Goal: Information Seeking & Learning: Learn about a topic

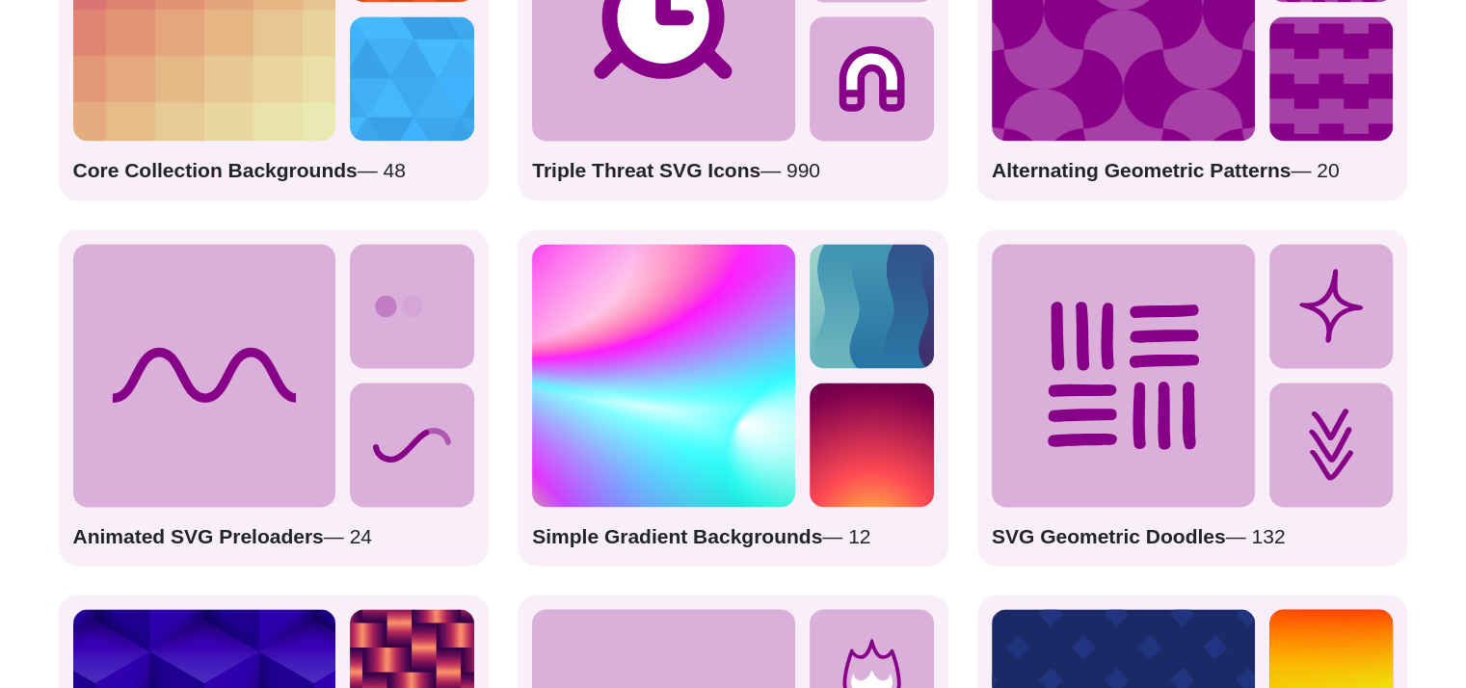
scroll to position [2829, 0]
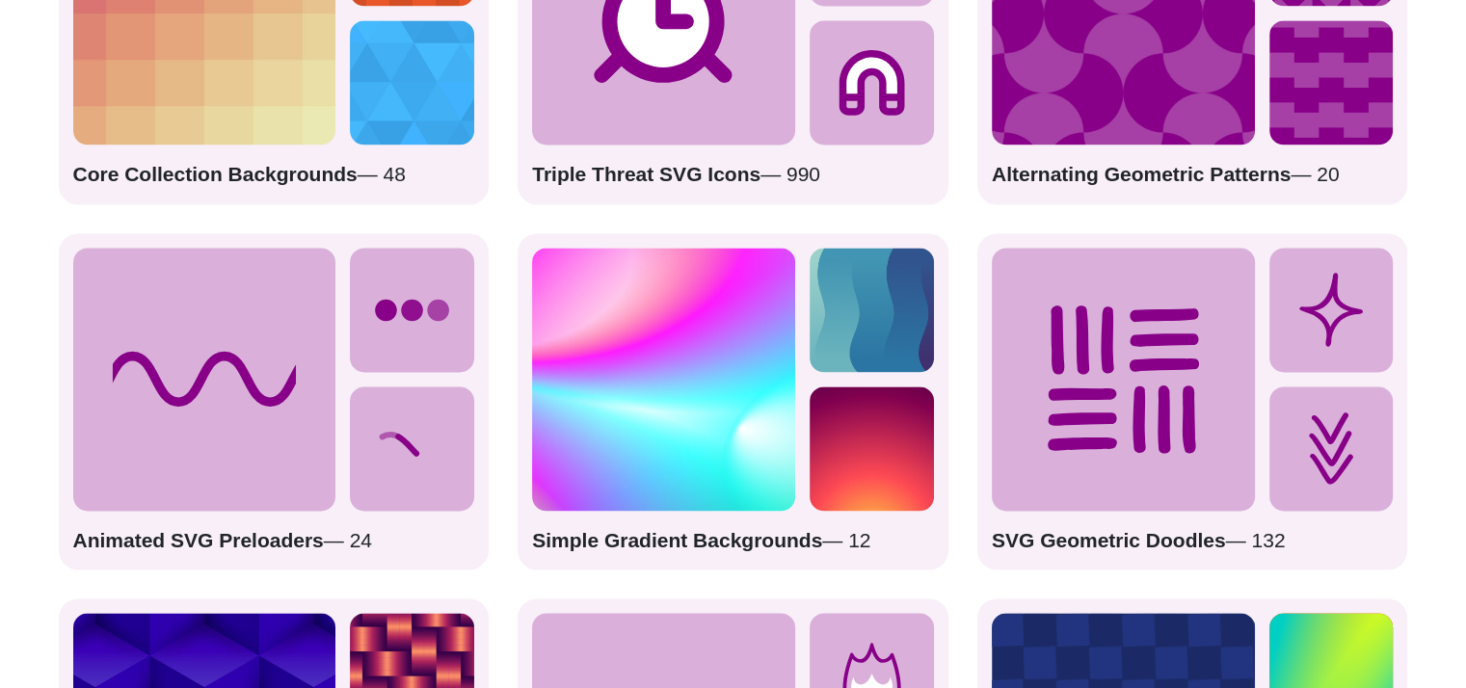
click at [329, 436] on icon at bounding box center [204, 379] width 263 height 263
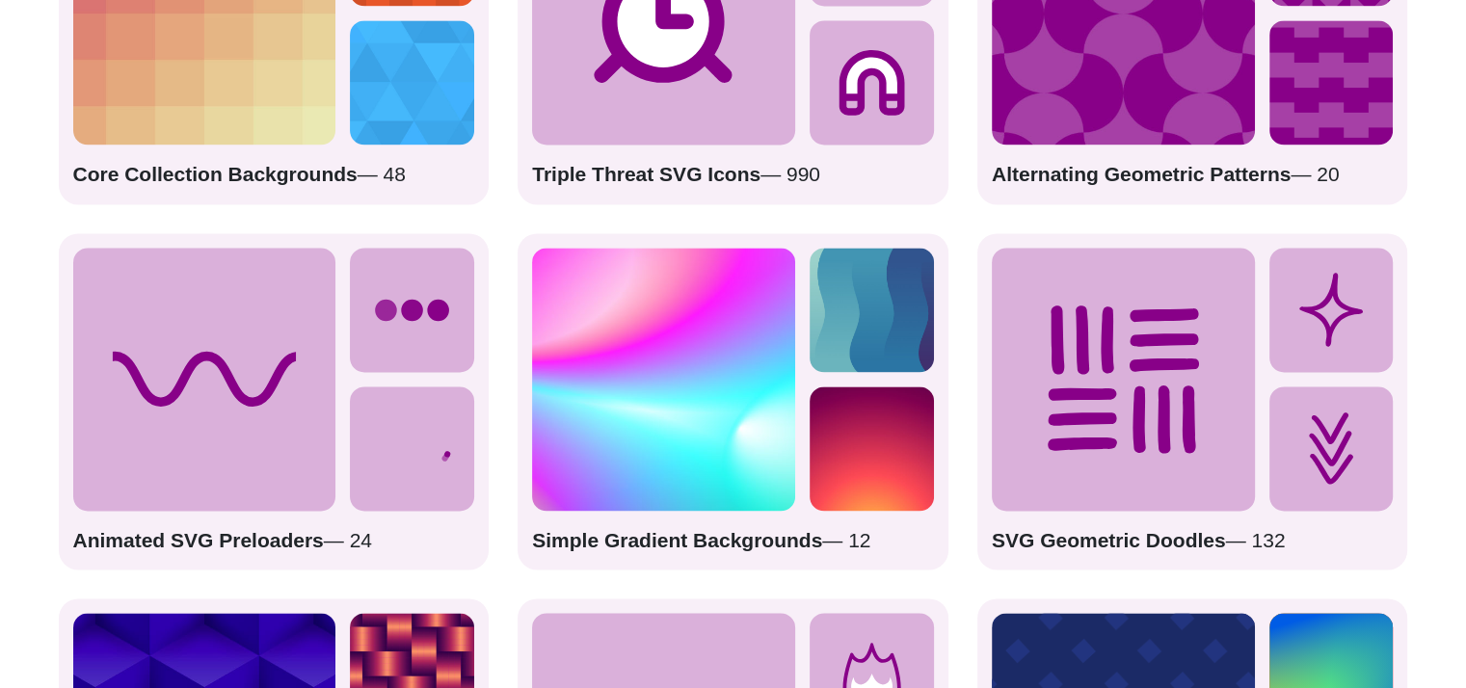
click at [437, 365] on icon at bounding box center [412, 310] width 124 height 124
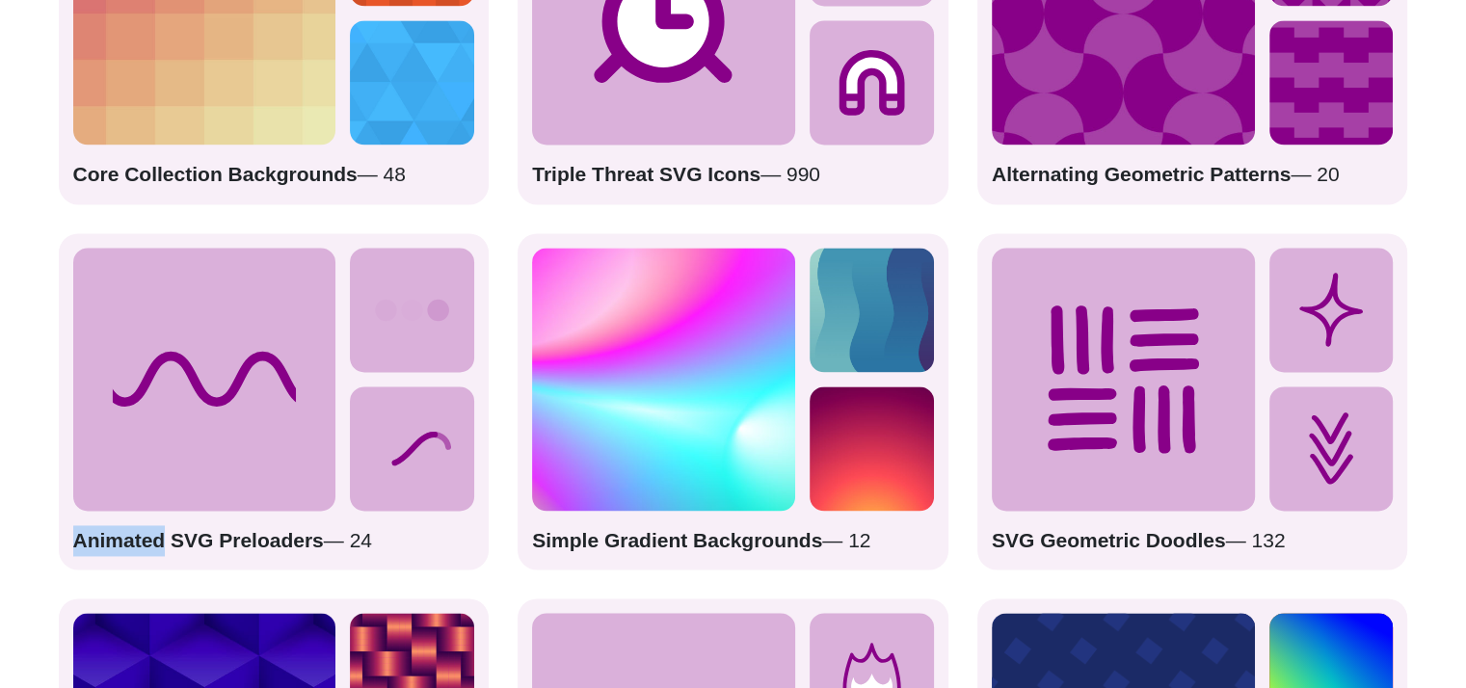
click at [437, 365] on icon at bounding box center [412, 310] width 124 height 124
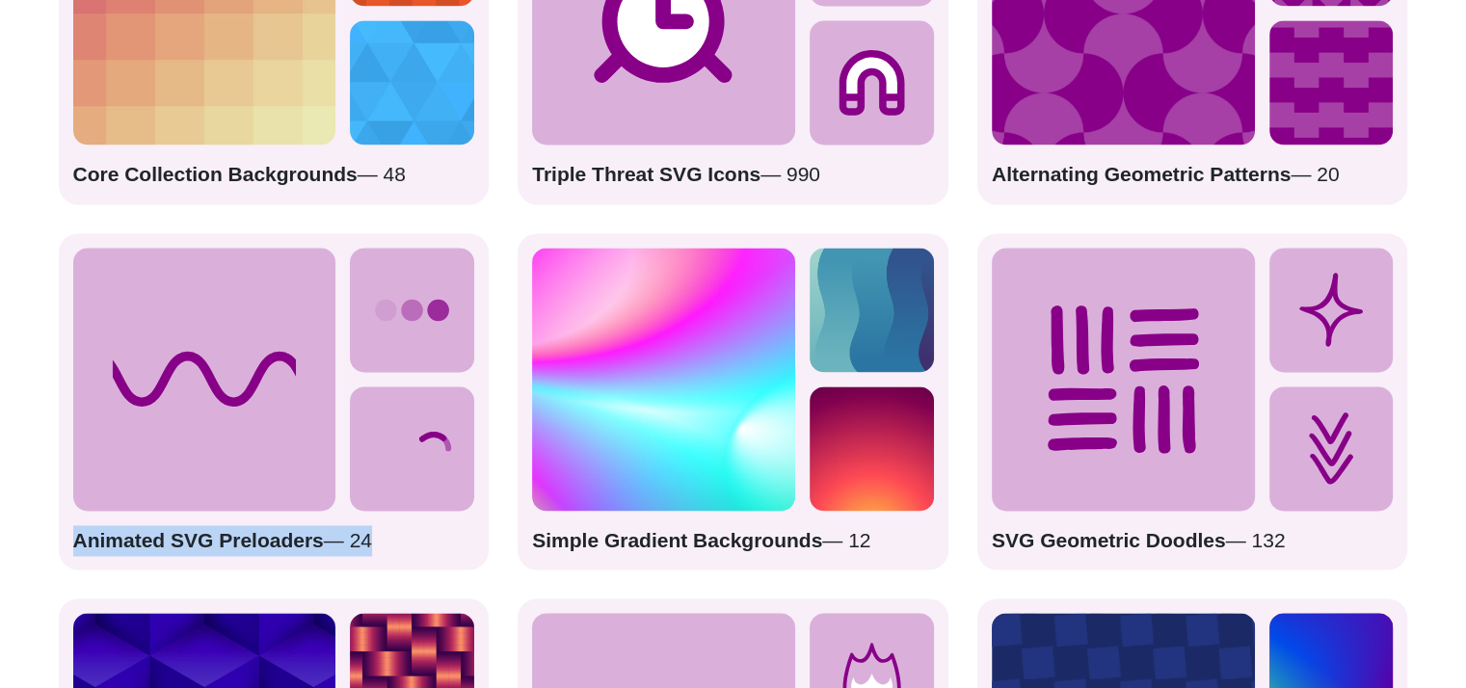
click at [437, 365] on icon at bounding box center [412, 310] width 124 height 124
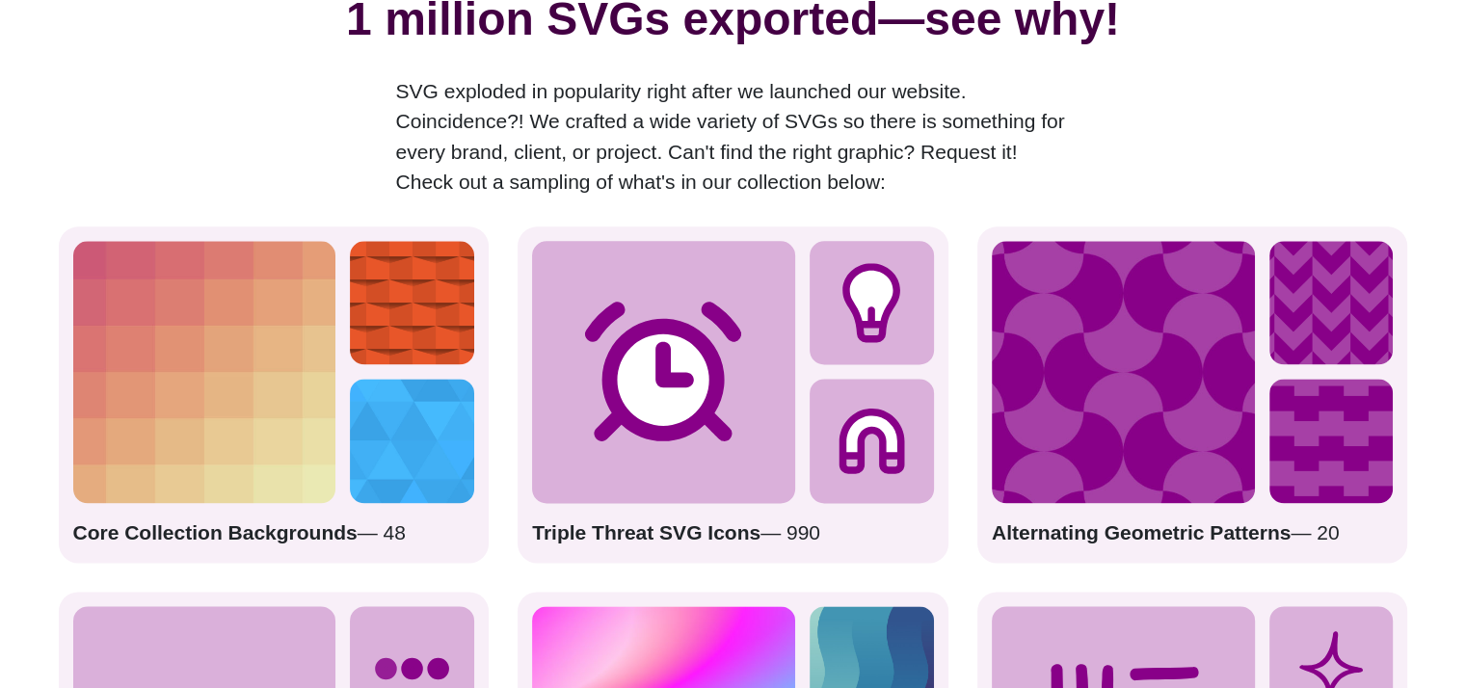
scroll to position [2459, 0]
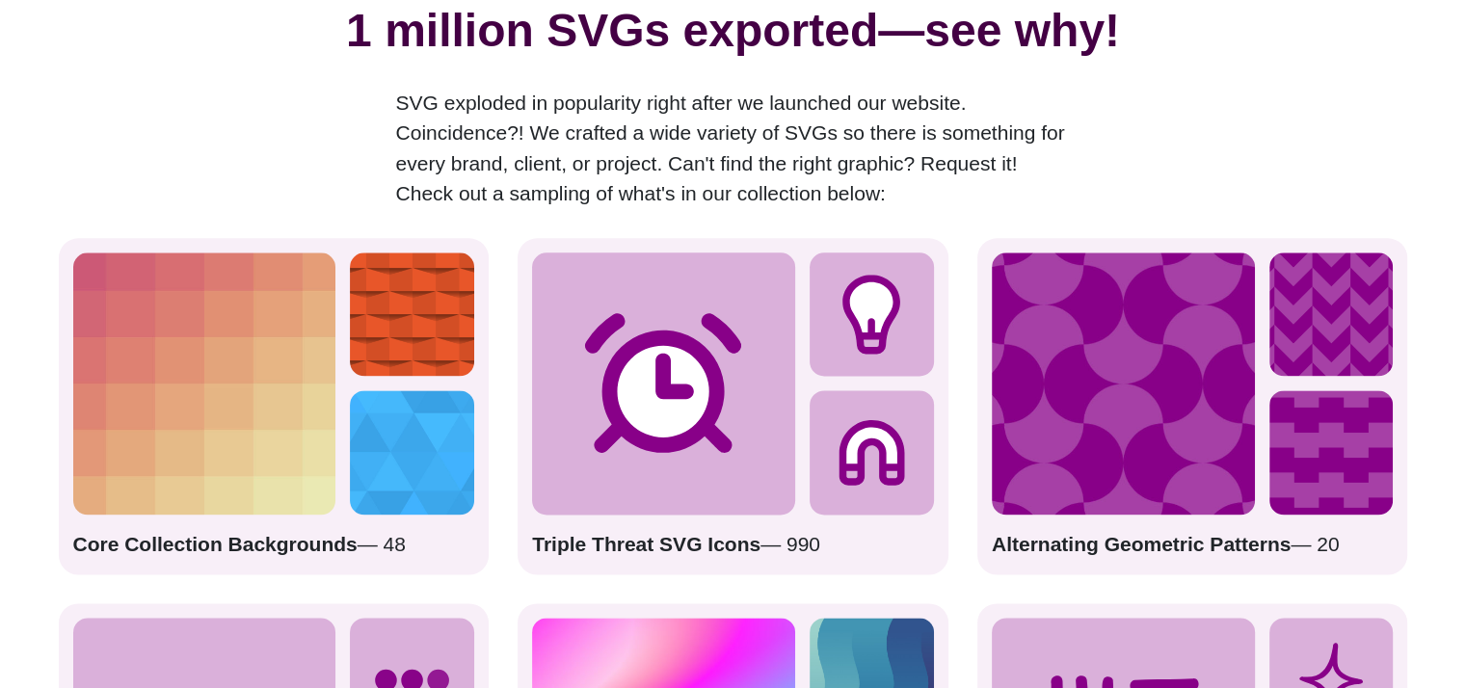
click at [437, 365] on img at bounding box center [412, 314] width 124 height 124
click at [1112, 487] on img at bounding box center [1122, 383] width 263 height 263
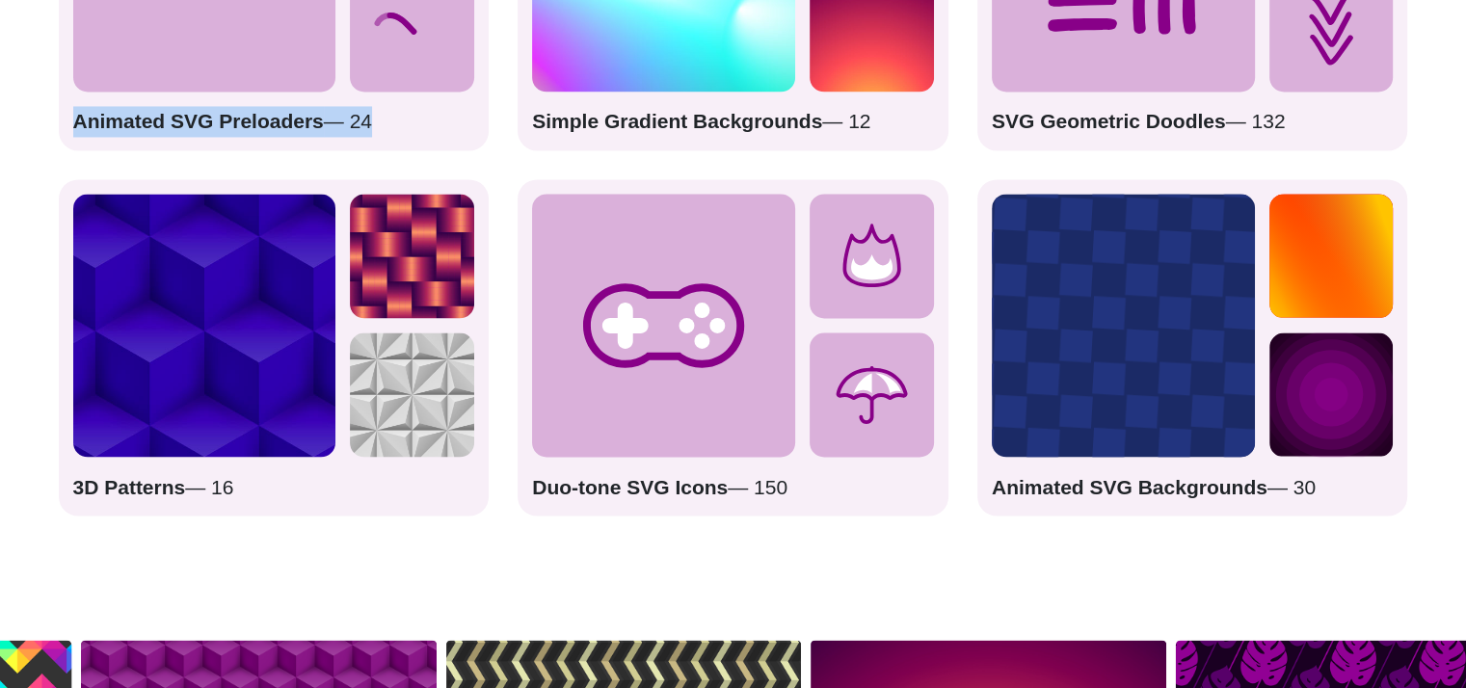
scroll to position [3241, 0]
